Goal: Task Accomplishment & Management: Manage account settings

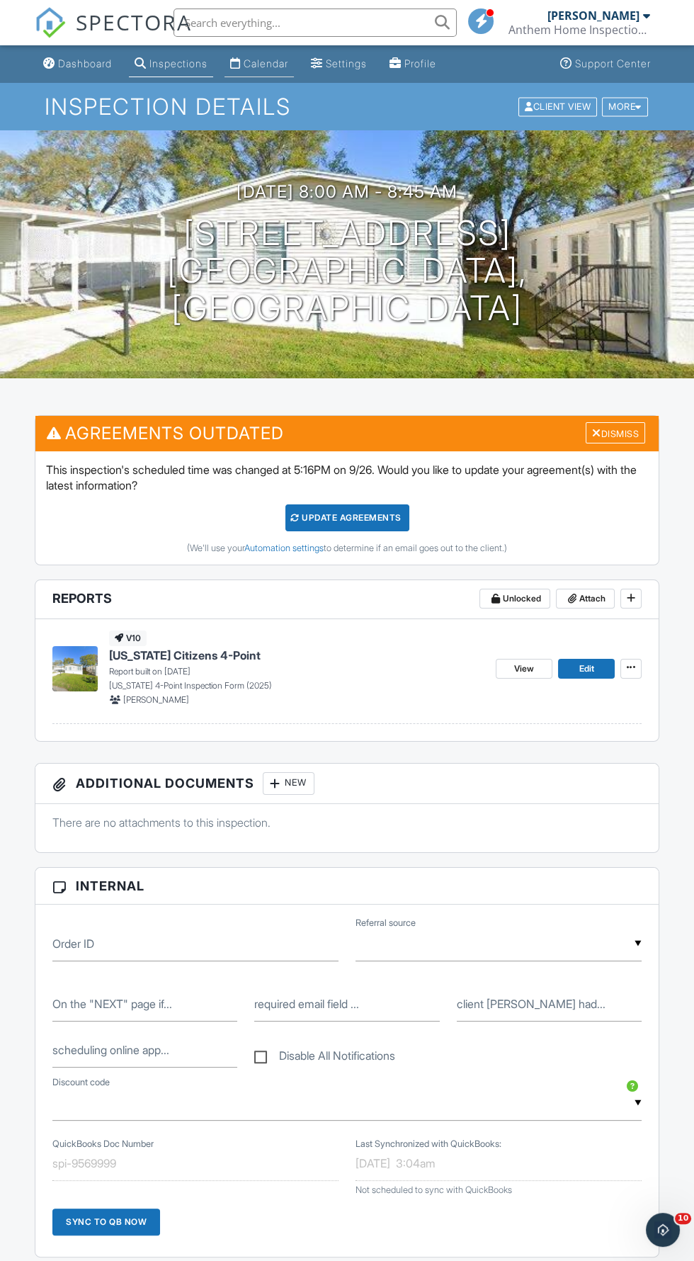
click at [270, 67] on div "Calendar" at bounding box center [266, 63] width 45 height 12
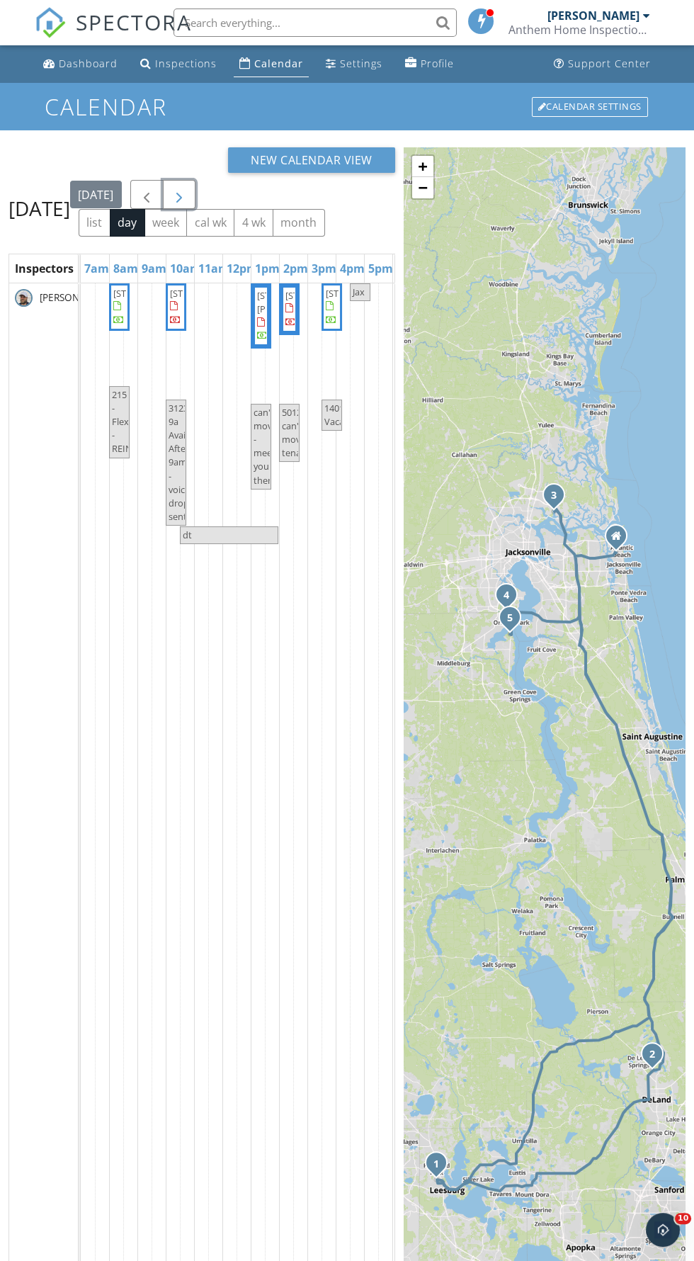
click at [188, 203] on span "button" at bounding box center [179, 194] width 17 height 17
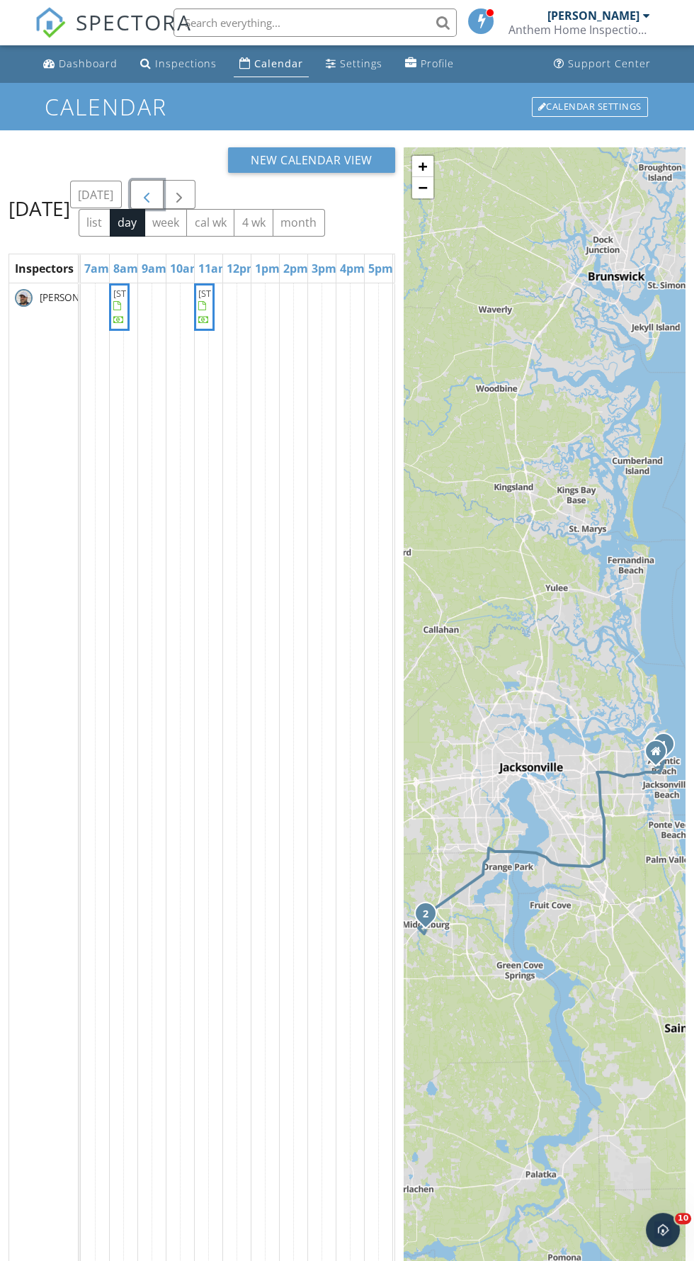
click at [155, 203] on span "button" at bounding box center [146, 194] width 17 height 17
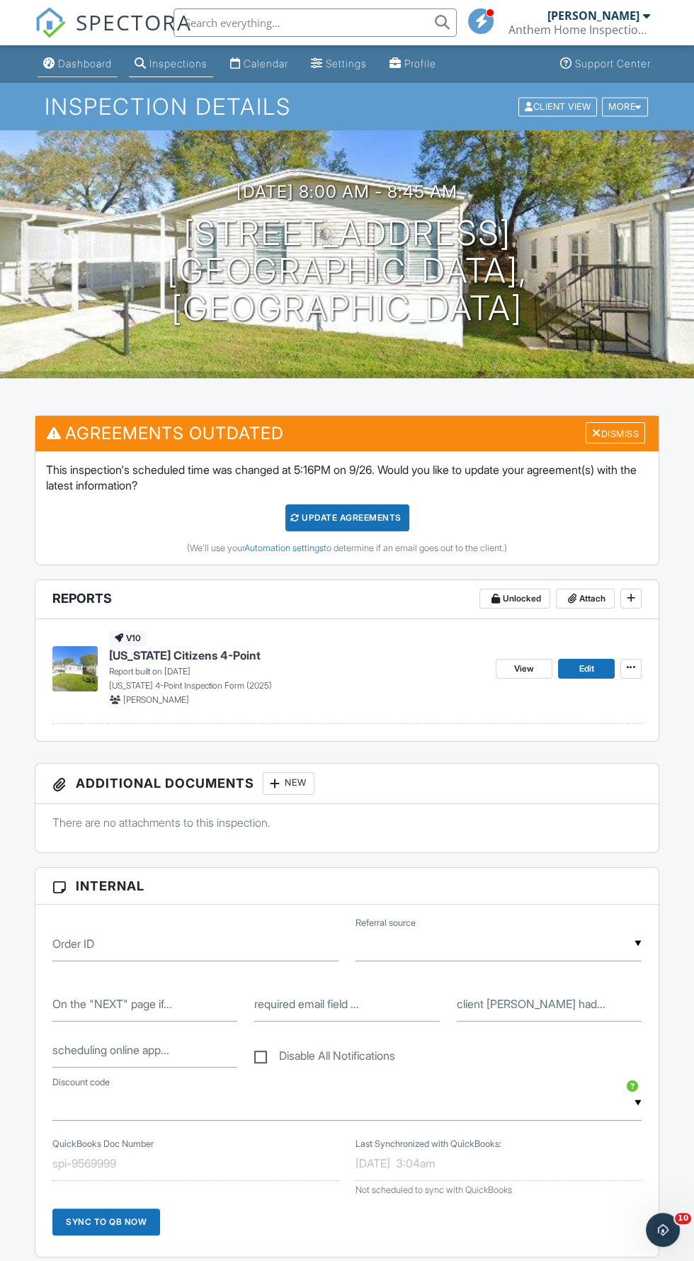
click at [62, 70] on link "Dashboard" at bounding box center [78, 64] width 80 height 26
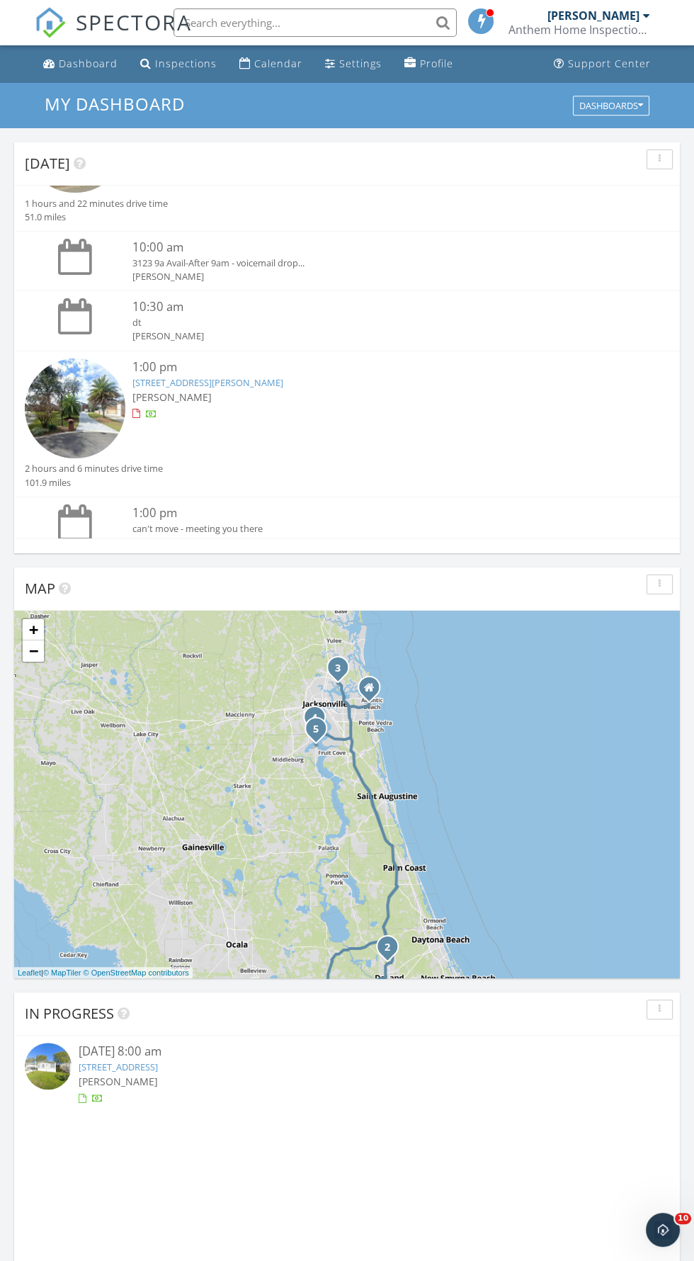
scroll to position [343, 0]
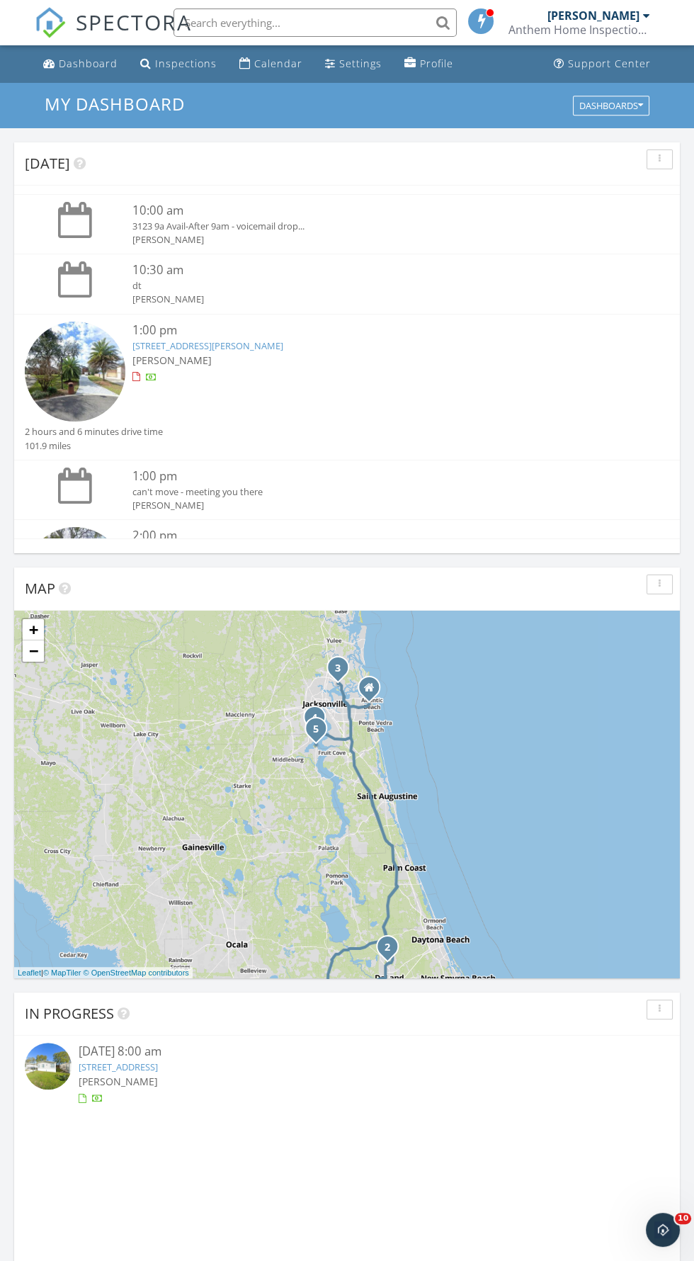
click at [62, 382] on img at bounding box center [75, 372] width 101 height 101
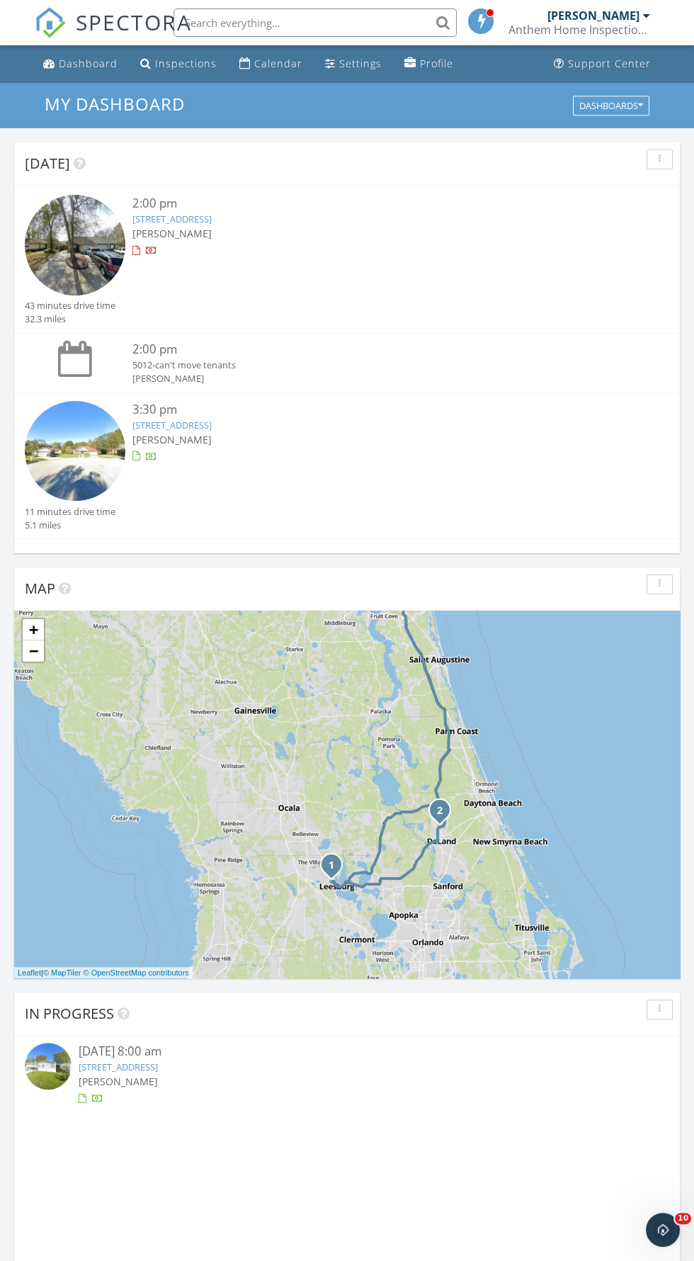
scroll to position [682, 0]
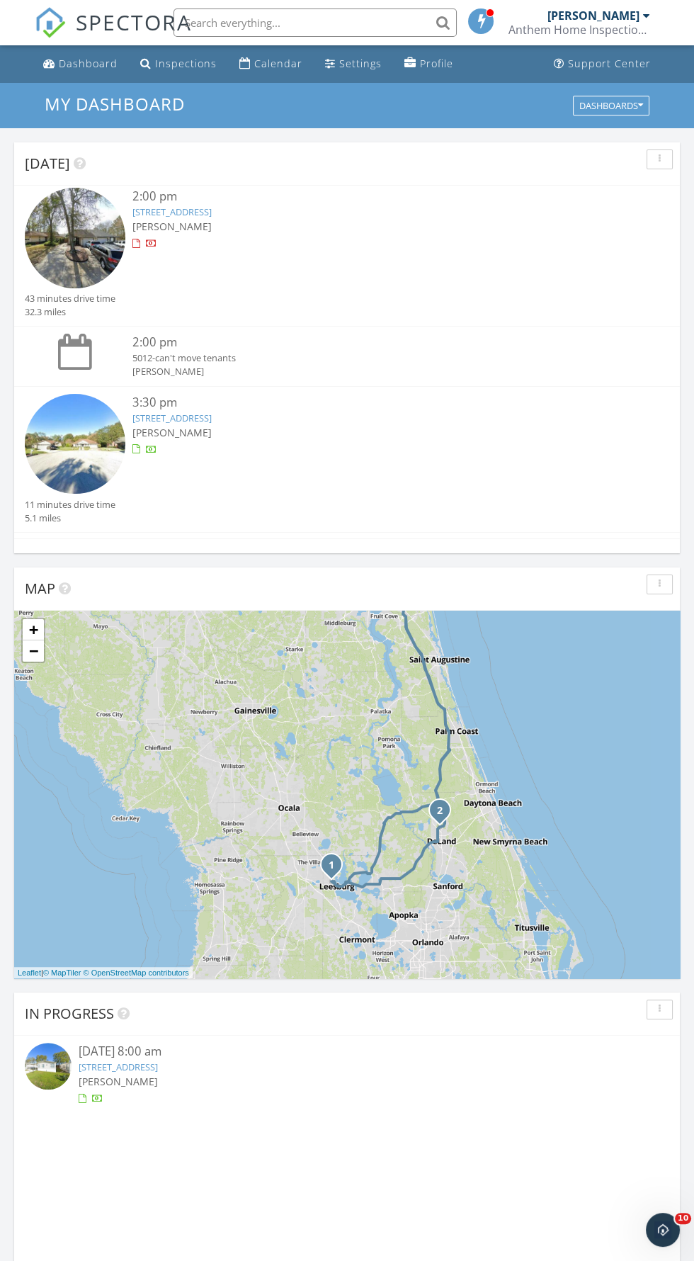
click at [75, 269] on img at bounding box center [75, 238] width 101 height 101
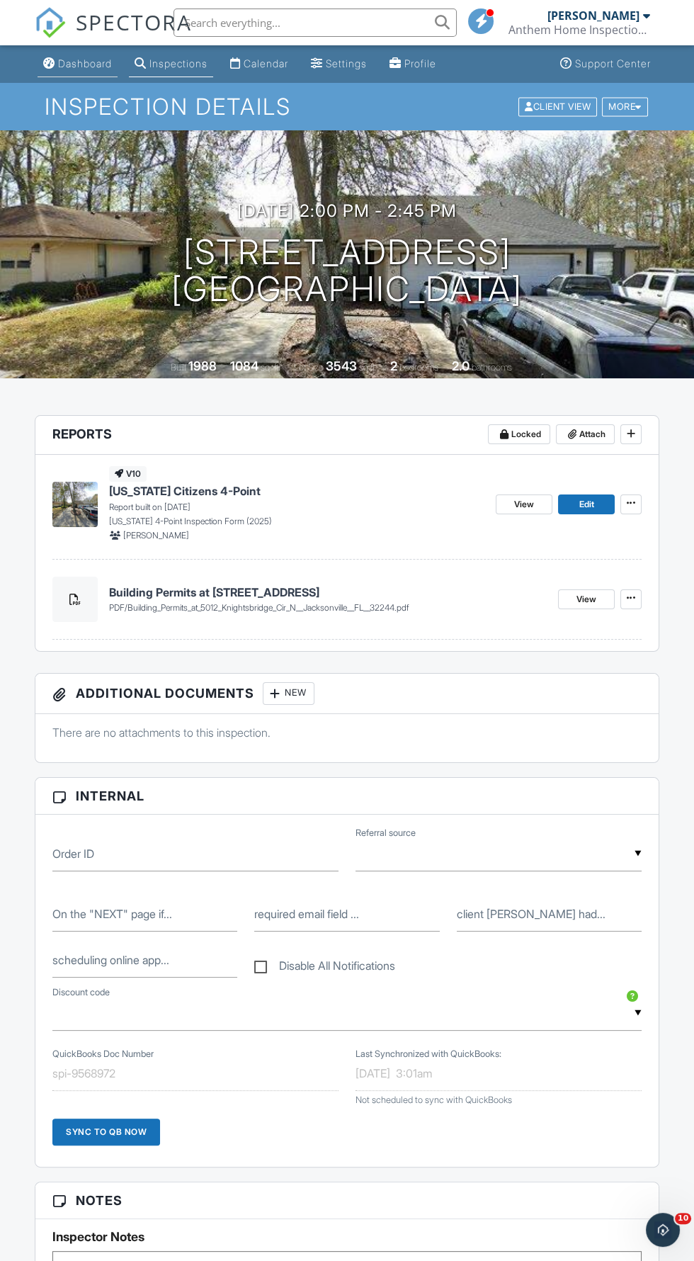
click at [49, 61] on div "Dashboard" at bounding box center [49, 62] width 12 height 11
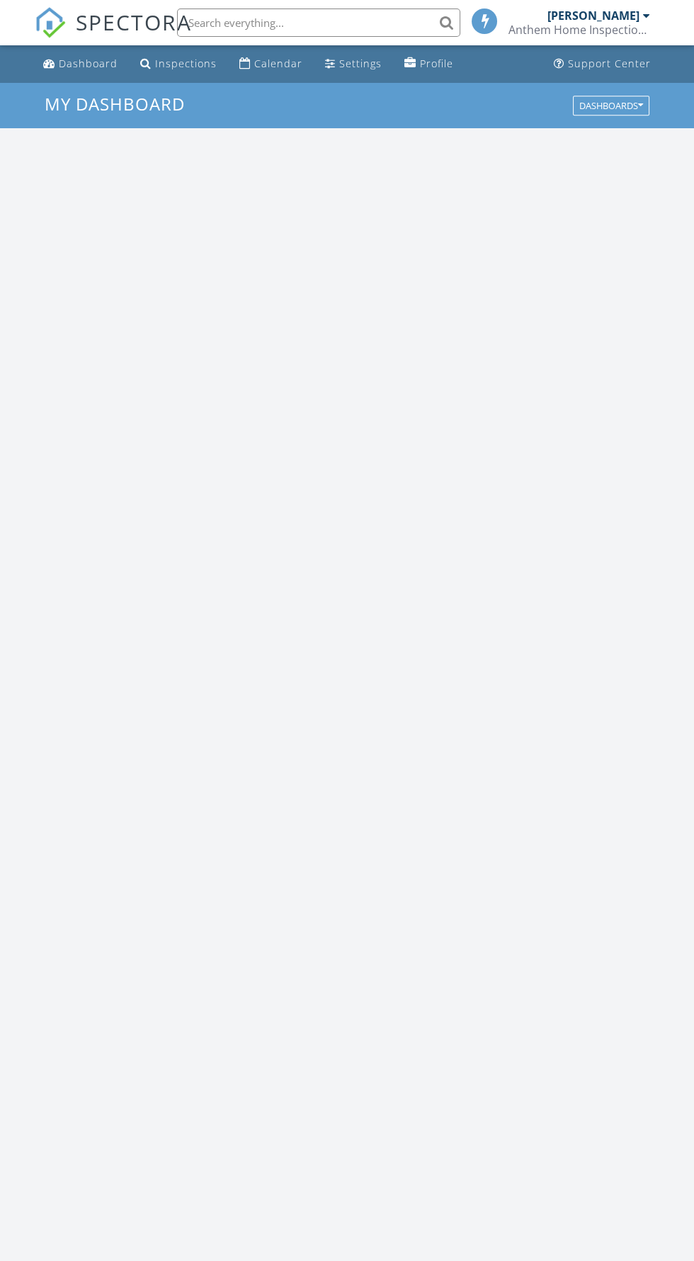
scroll to position [2424, 694]
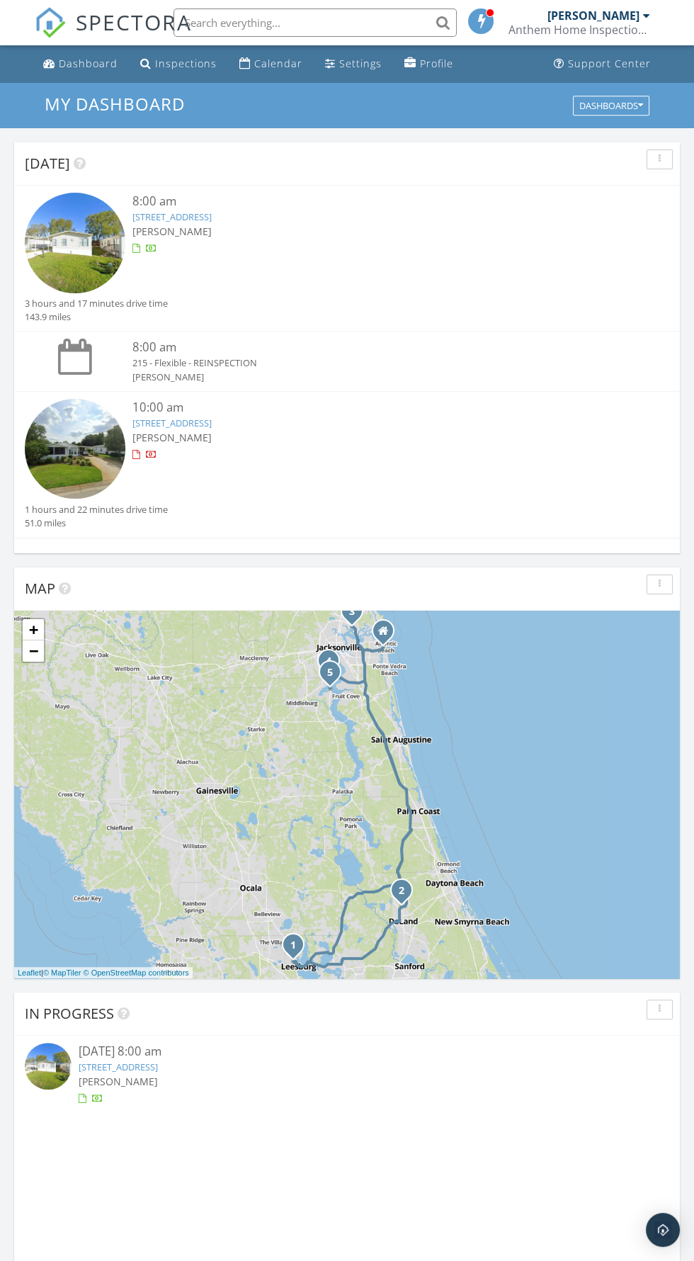
click at [69, 259] on img at bounding box center [75, 243] width 101 height 101
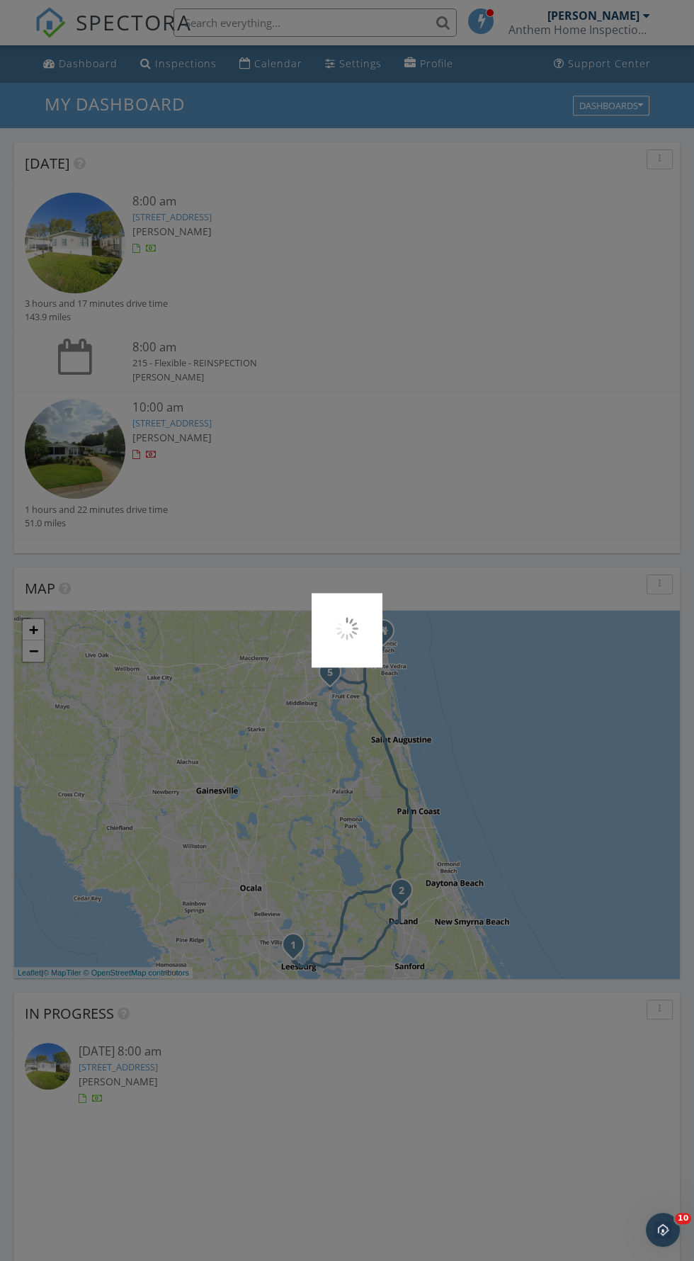
scroll to position [0, 0]
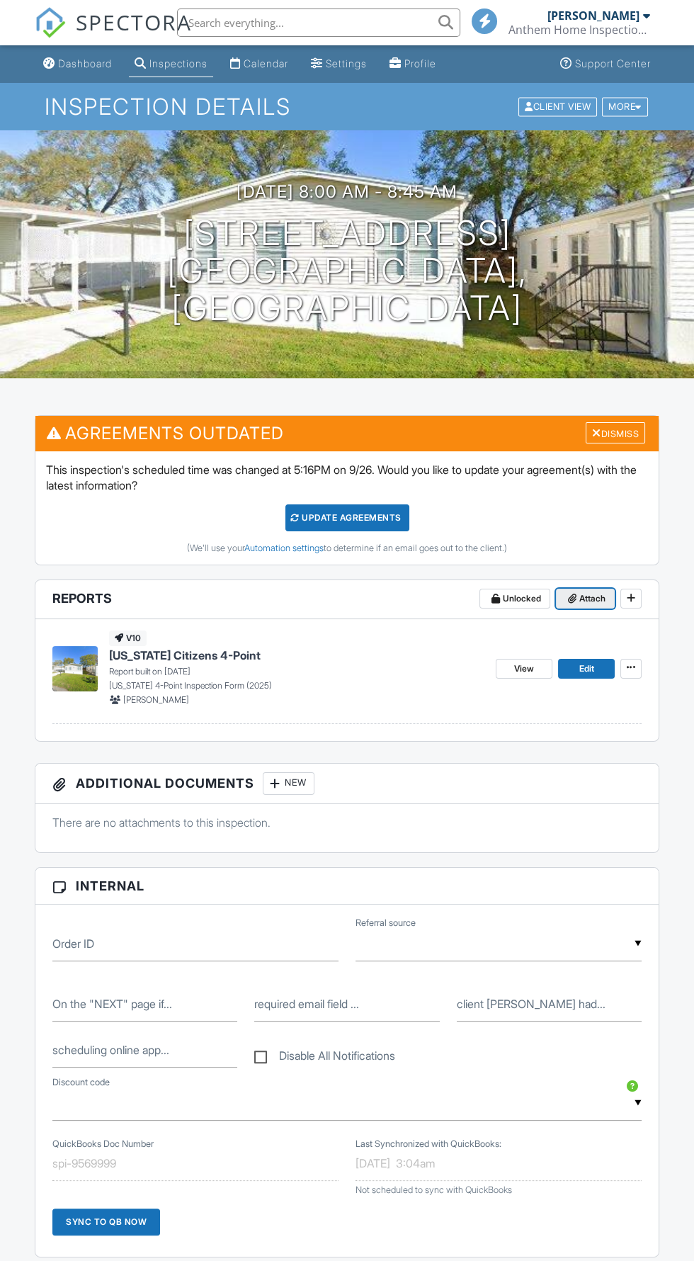
click at [581, 602] on span "Attach" at bounding box center [593, 599] width 26 height 14
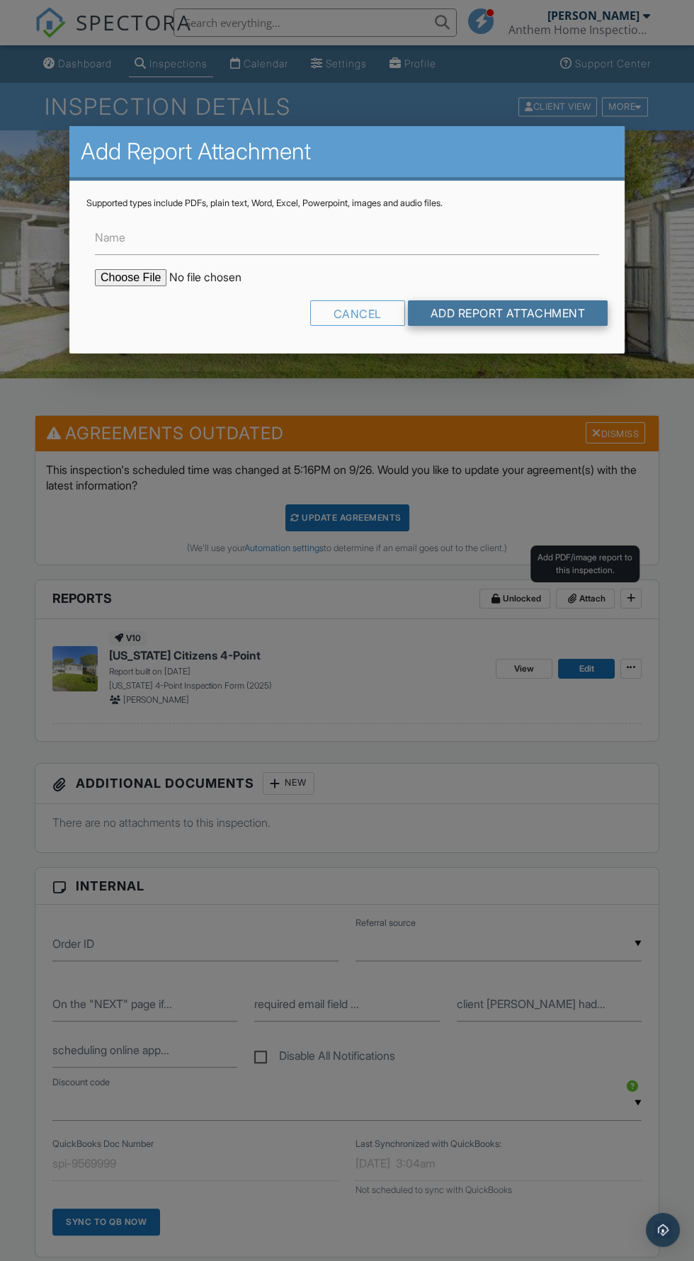
click at [524, 313] on input "Add Report Attachment" at bounding box center [508, 313] width 201 height 26
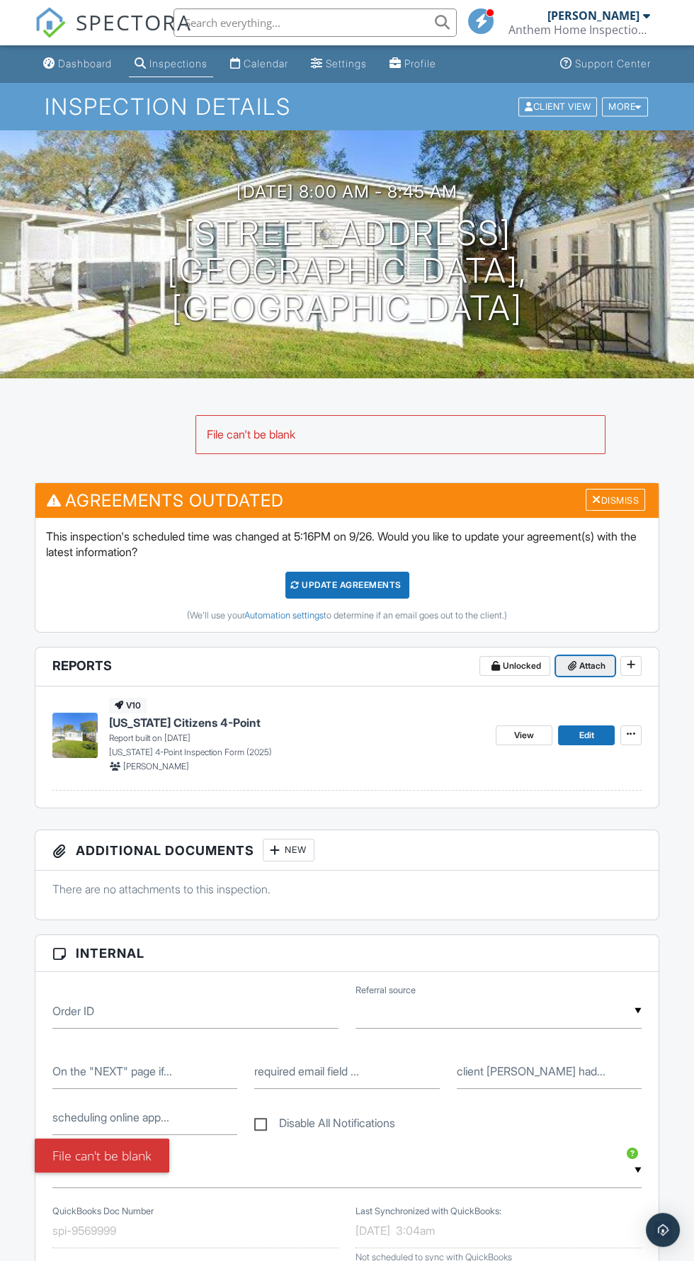
click at [592, 664] on span "Attach" at bounding box center [593, 666] width 26 height 14
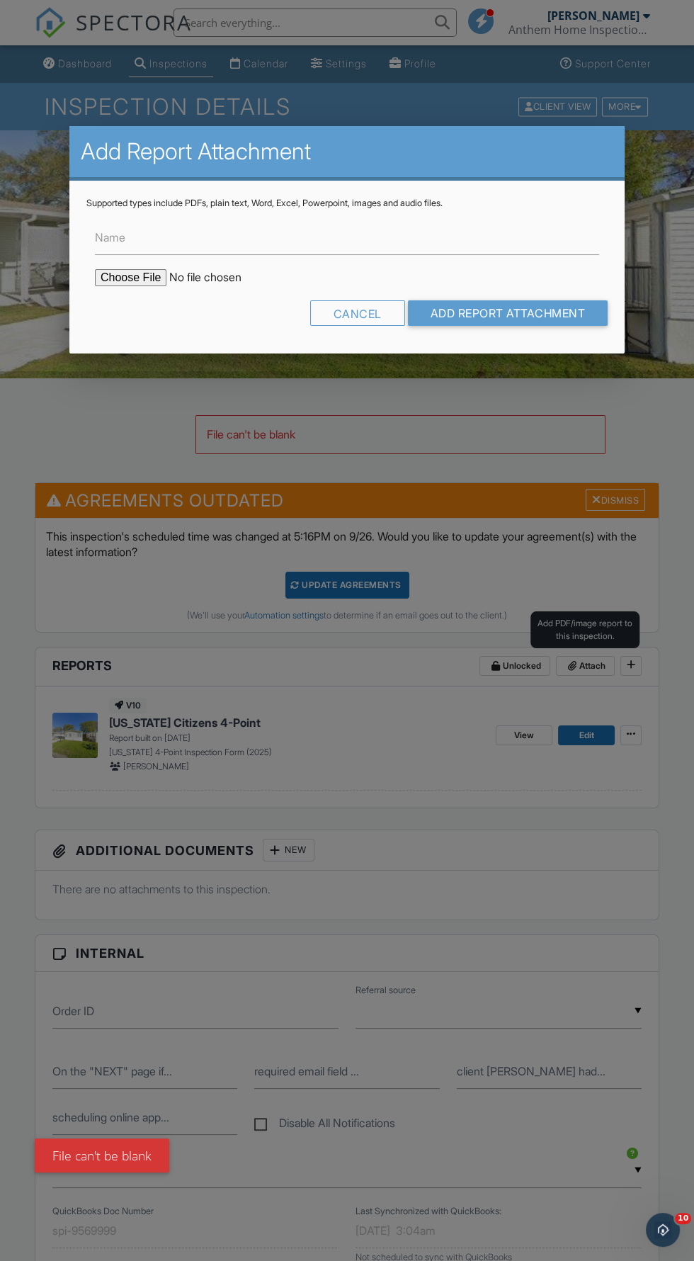
click at [110, 242] on label "Name" at bounding box center [110, 238] width 30 height 16
click at [110, 242] on input "Name" at bounding box center [347, 237] width 505 height 35
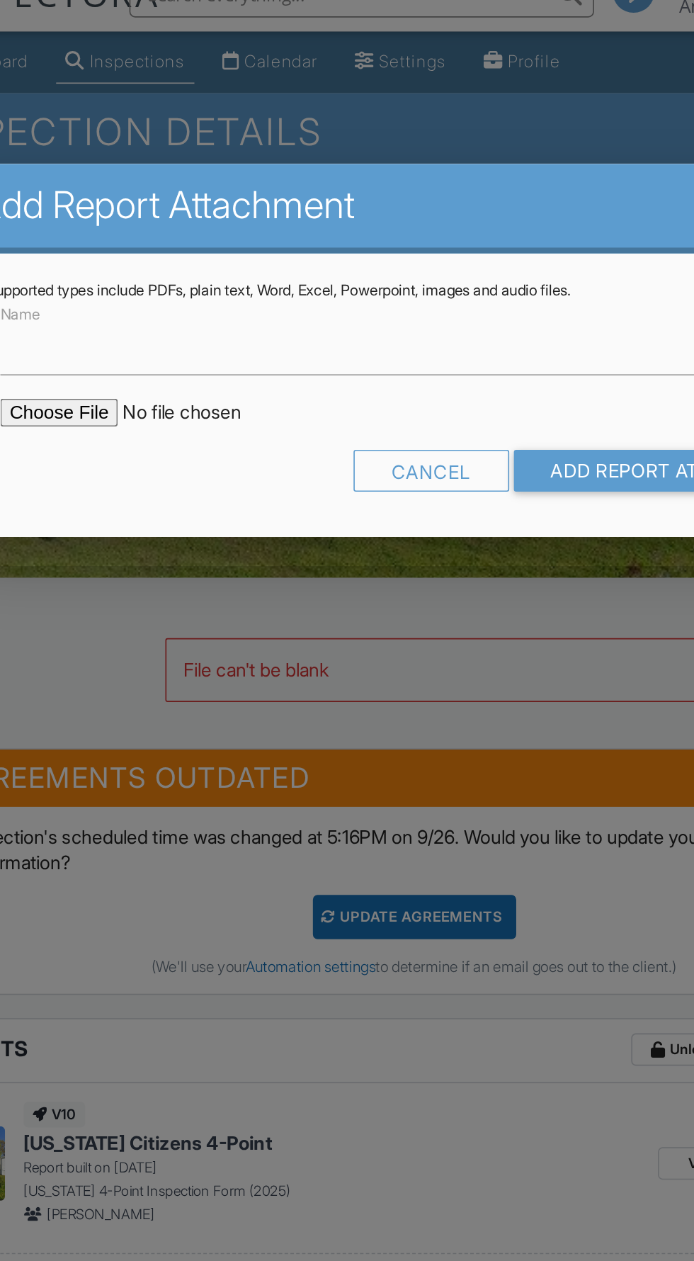
click at [131, 277] on input "file" at bounding box center [215, 277] width 241 height 17
type input "C:\fakepath\IMG_20250929_085531.jpg"
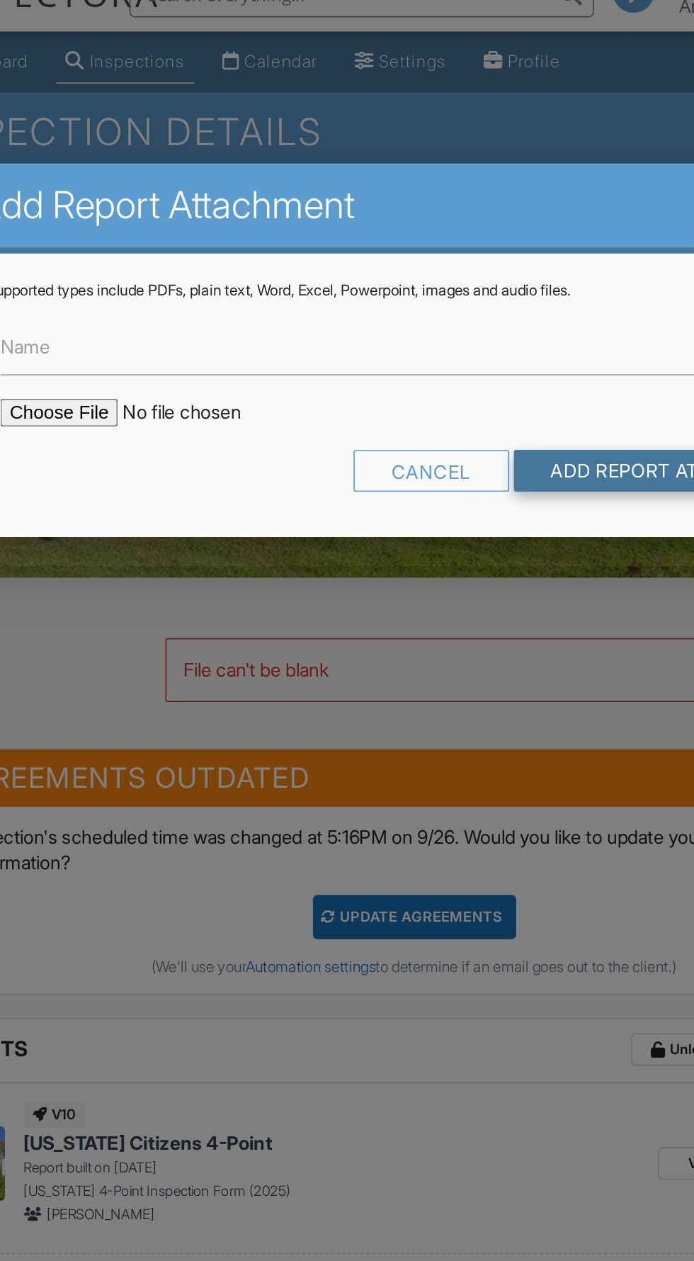
click at [473, 321] on input "Add Report Attachment" at bounding box center [508, 313] width 201 height 26
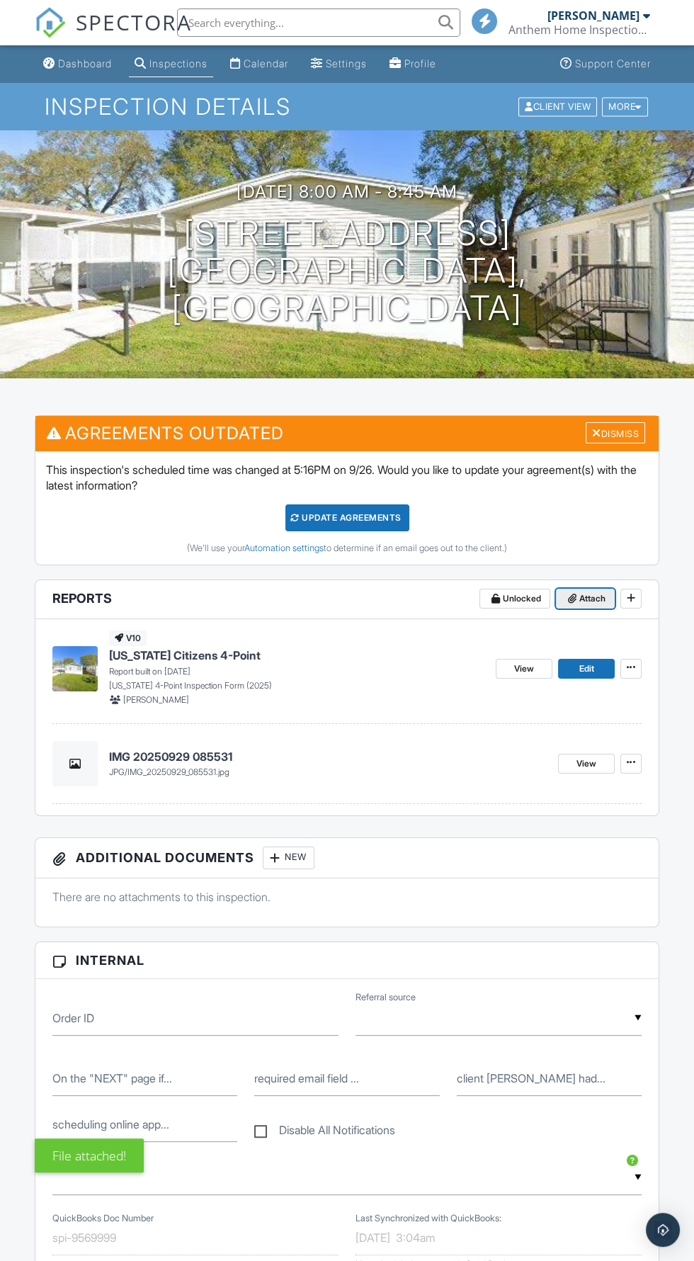
click at [582, 600] on span "Attach" at bounding box center [593, 599] width 26 height 14
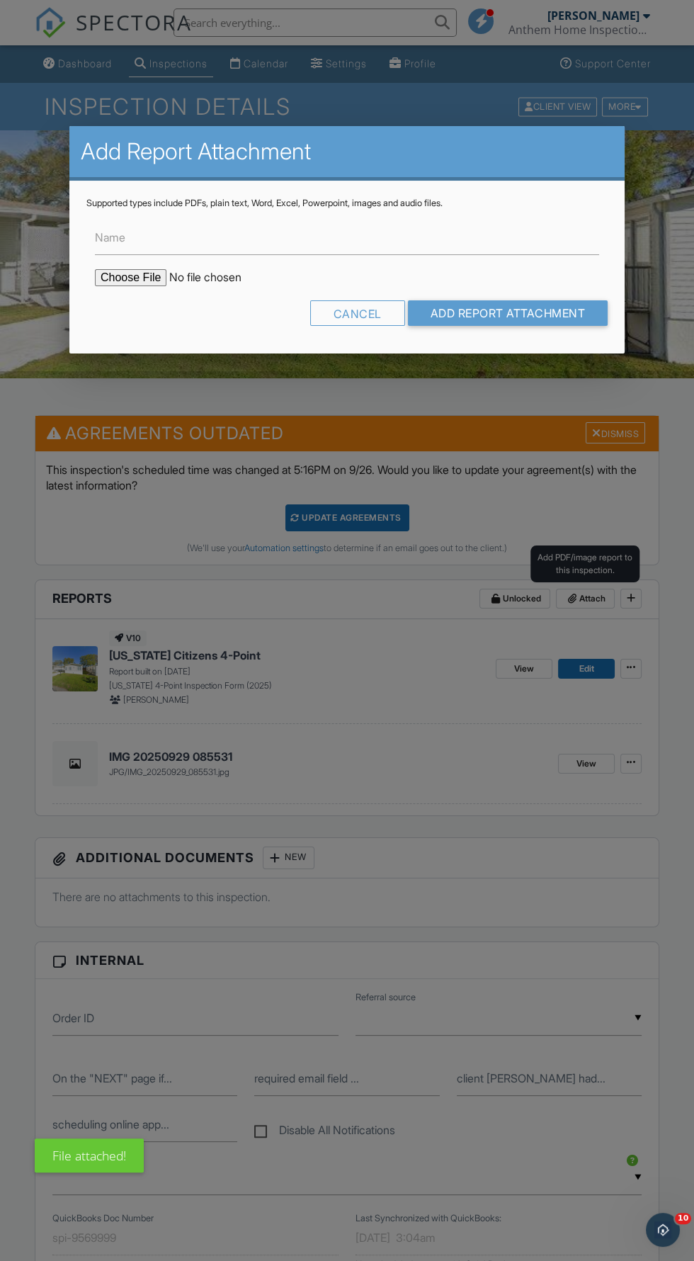
click at [112, 283] on input "file" at bounding box center [215, 277] width 241 height 17
type input "C:\fakepath\Screenshot_20250929_073737_Drive.jpg"
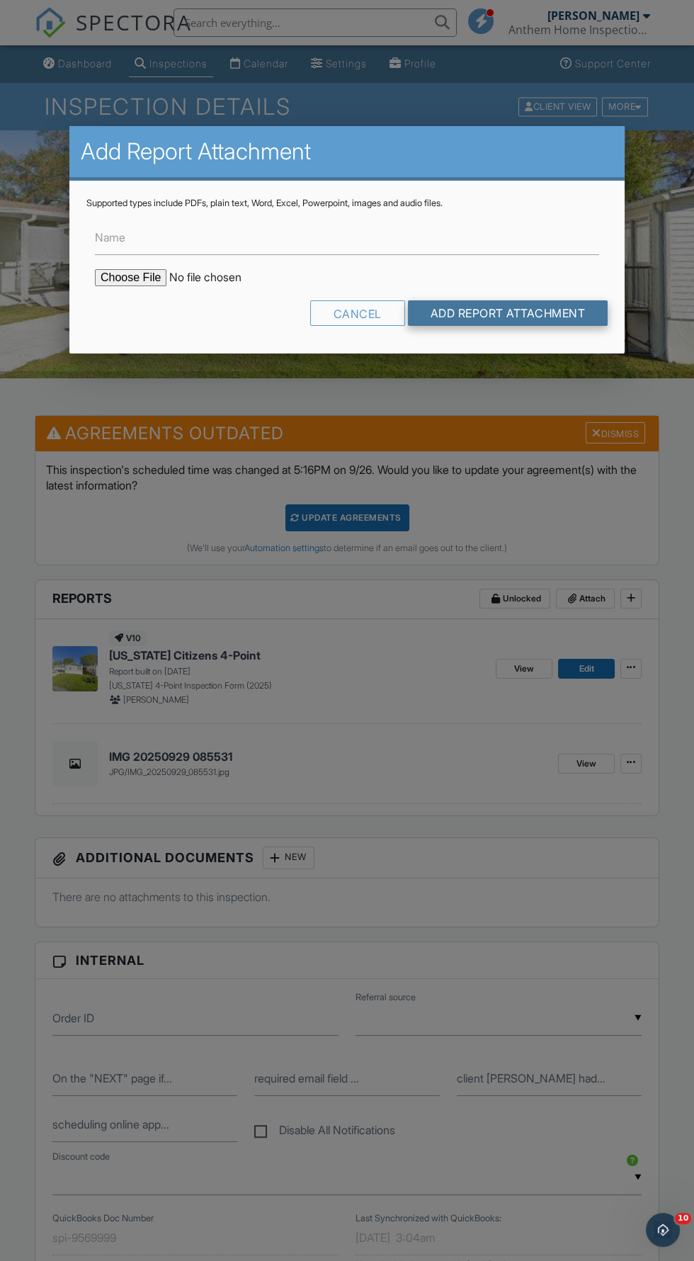
click at [559, 320] on input "Add Report Attachment" at bounding box center [508, 313] width 201 height 26
